Goal: Ask a question: Seek information or help from site administrators or community

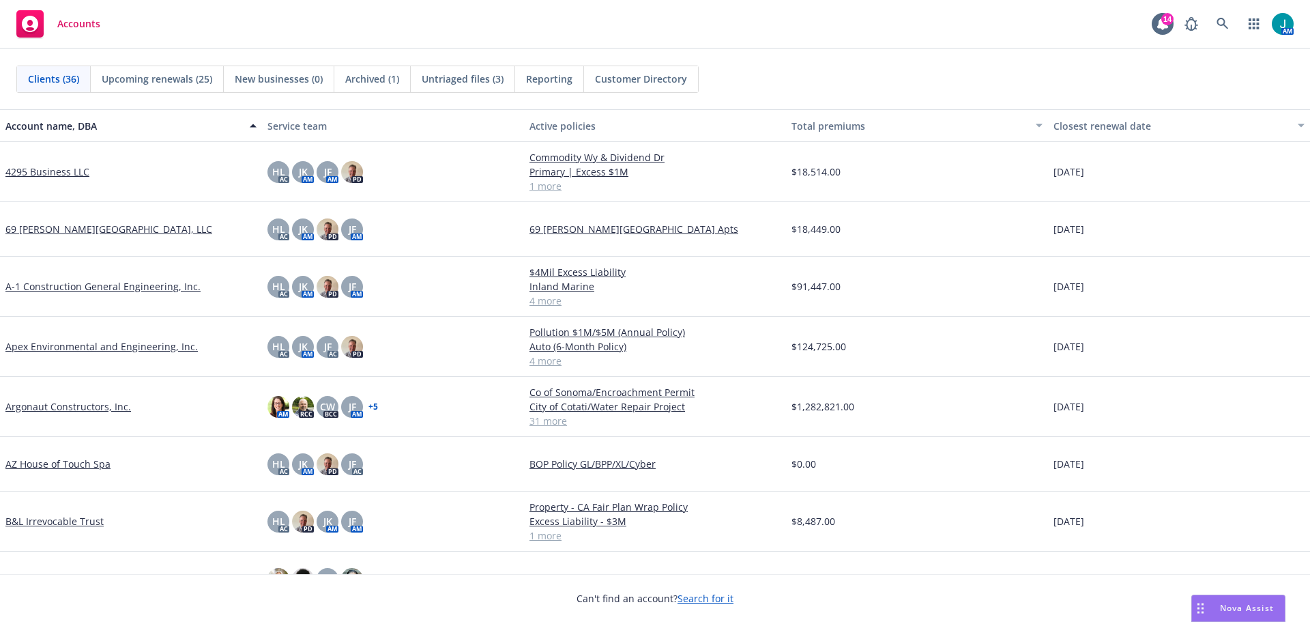
click at [1250, 608] on span "Nova Assist" at bounding box center [1247, 608] width 54 height 12
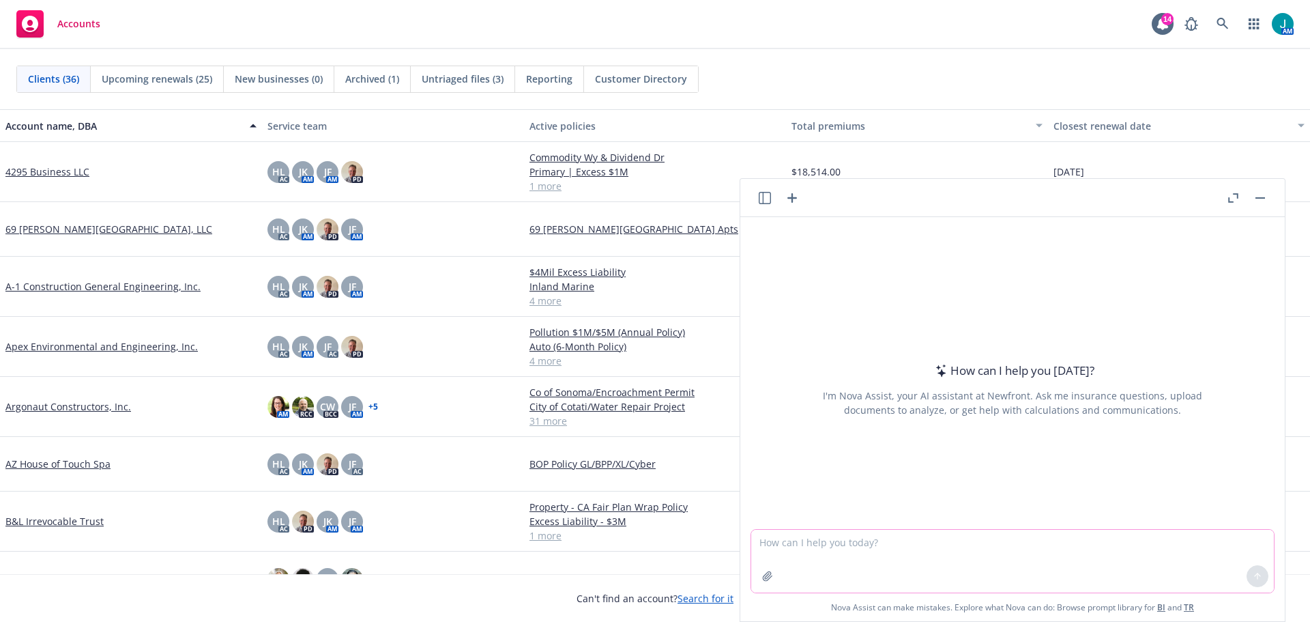
click at [776, 541] on textarea at bounding box center [1012, 561] width 523 height 63
paste textarea "Act as a Construction Insurance Expert. Review the attached files. Please gener…"
type textarea "Act as a Construction Insurance Expert. Review the attached files. Please gener…"
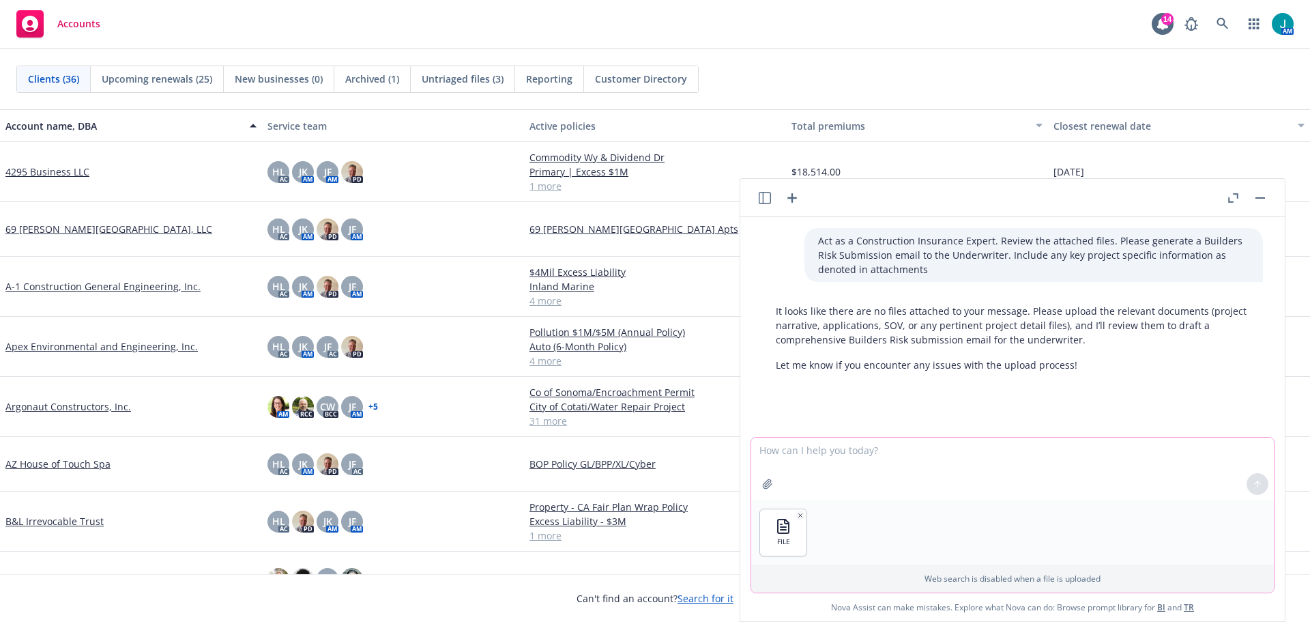
click at [795, 472] on textarea at bounding box center [1012, 468] width 523 height 63
paste textarea "Act as a Construction Insurance Expert. Review the attached files. Please gener…"
type textarea "Act as a Construction Insurance Expert. Review the attached files. Please gener…"
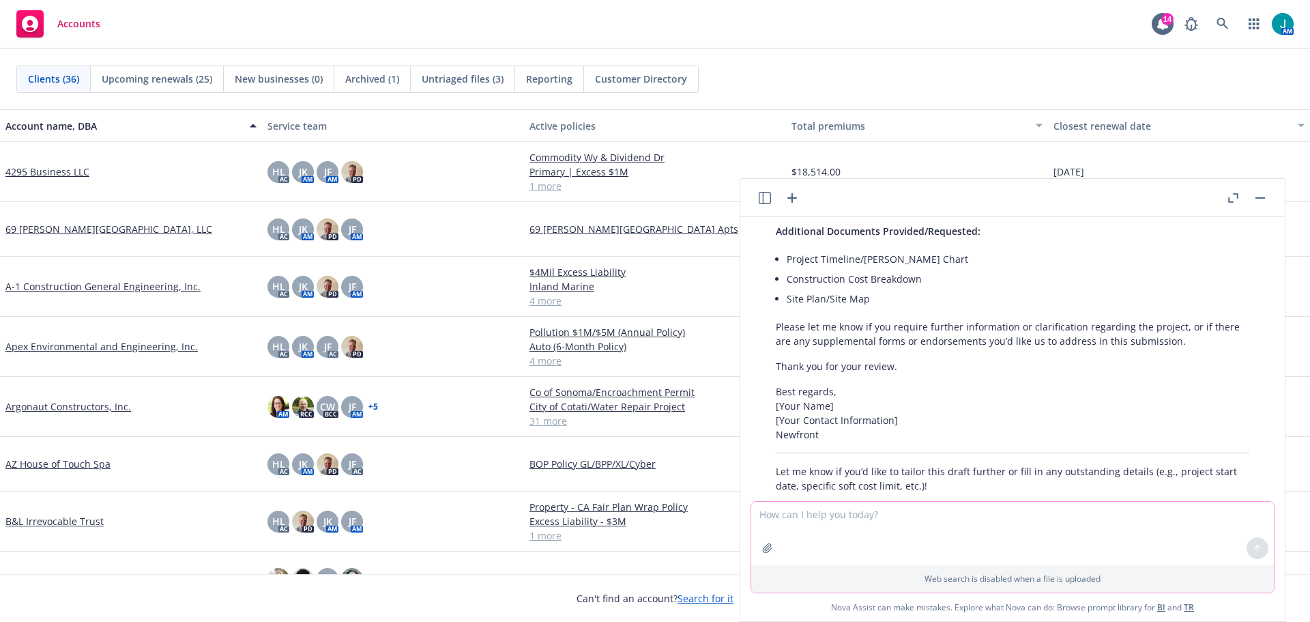
scroll to position [957, 0]
